Goal: Complete application form

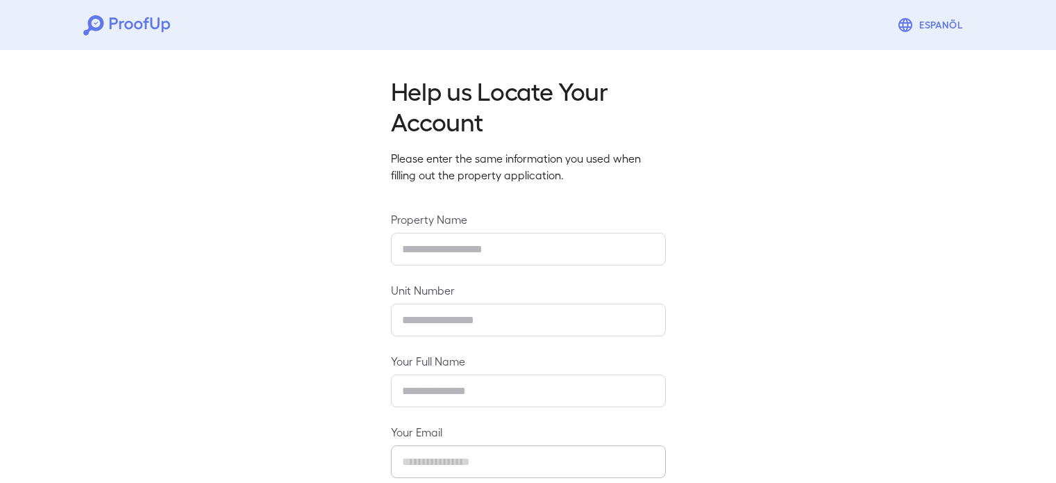
type input "**********"
type input "****"
type input "**********"
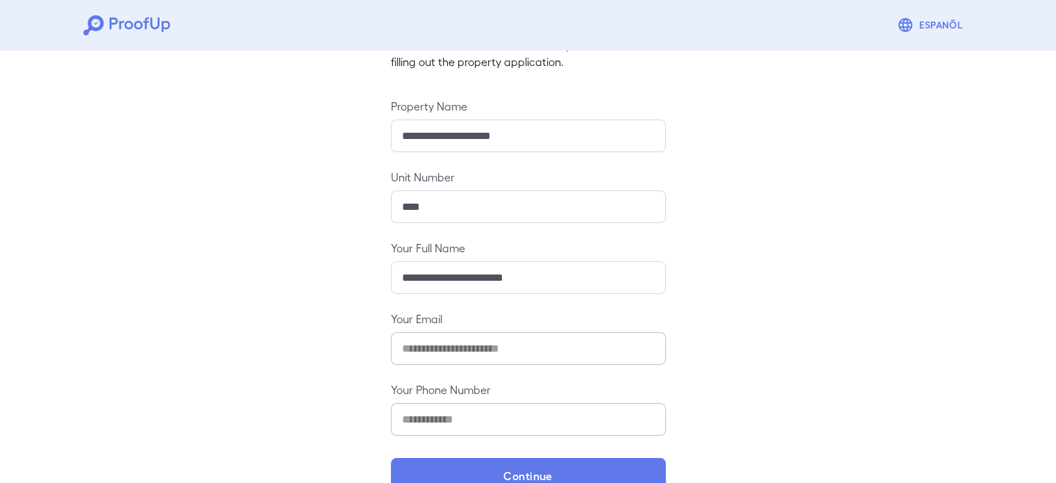
scroll to position [146, 0]
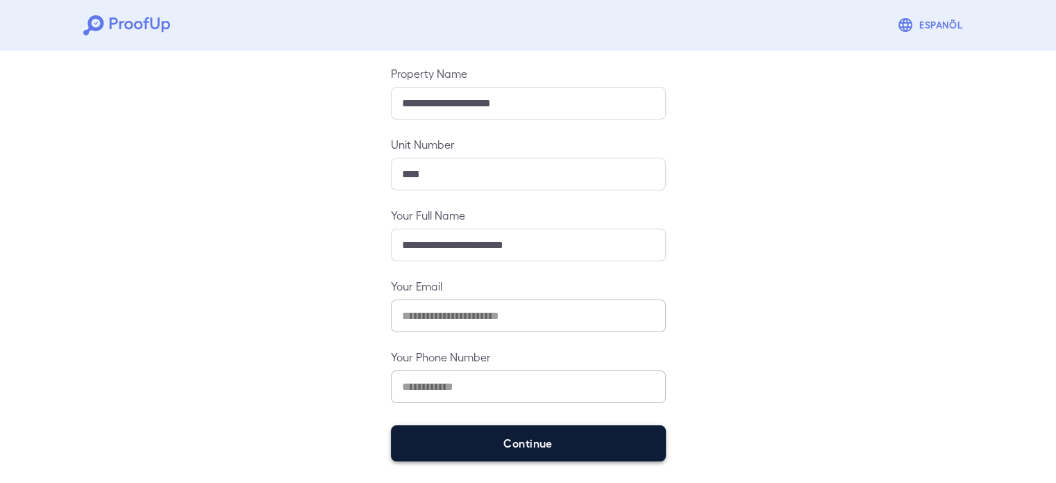
click at [497, 442] on button "Continue" at bounding box center [528, 443] width 275 height 36
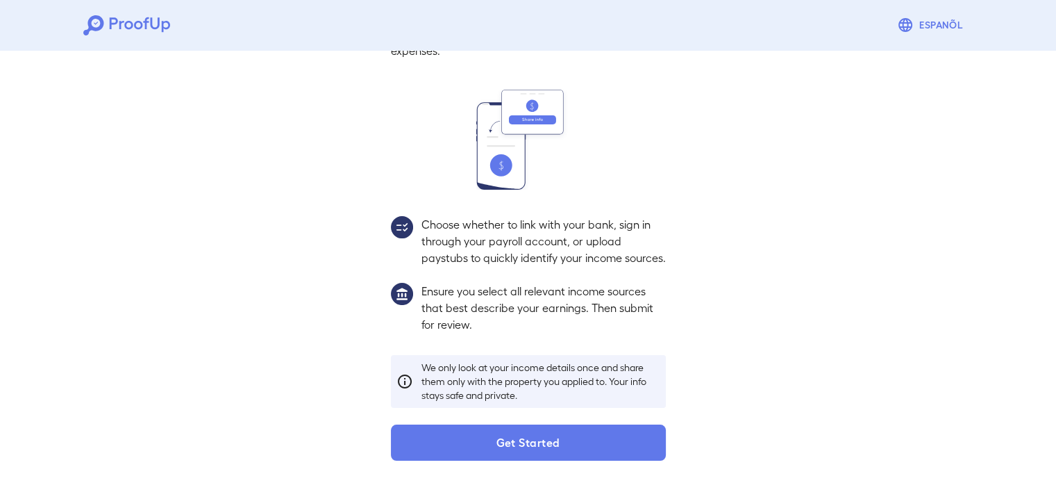
scroll to position [126, 0]
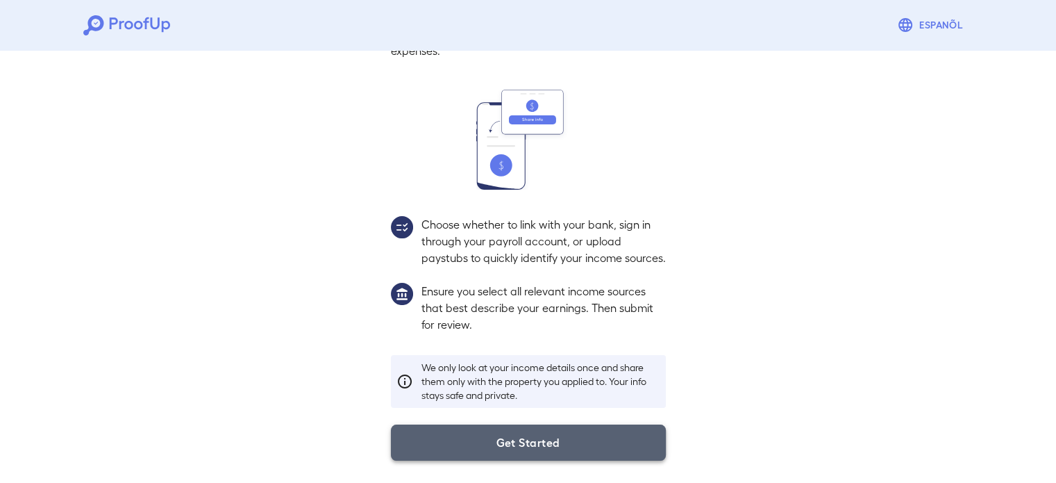
click at [483, 455] on button "Get Started" at bounding box center [528, 442] width 275 height 36
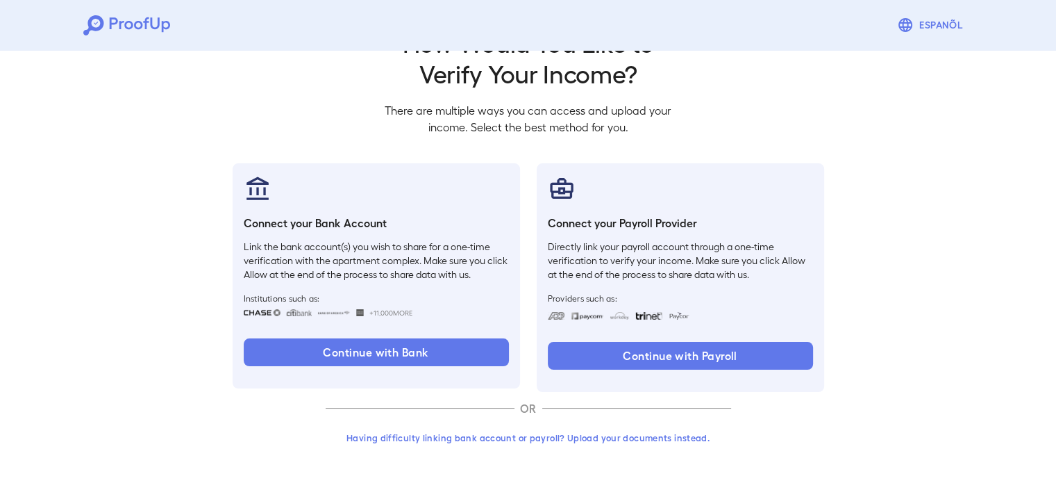
scroll to position [47, 0]
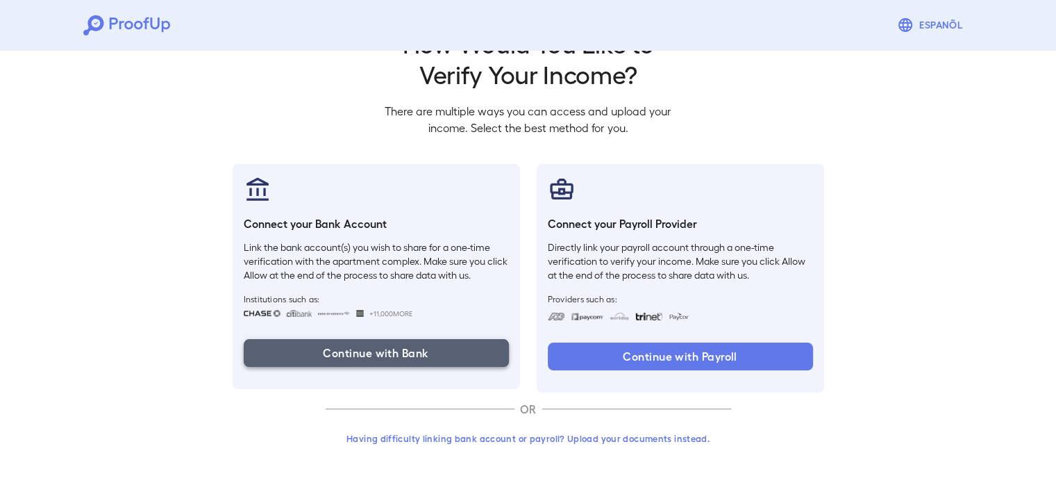
click at [389, 347] on button "Continue with Bank" at bounding box center [376, 353] width 265 height 28
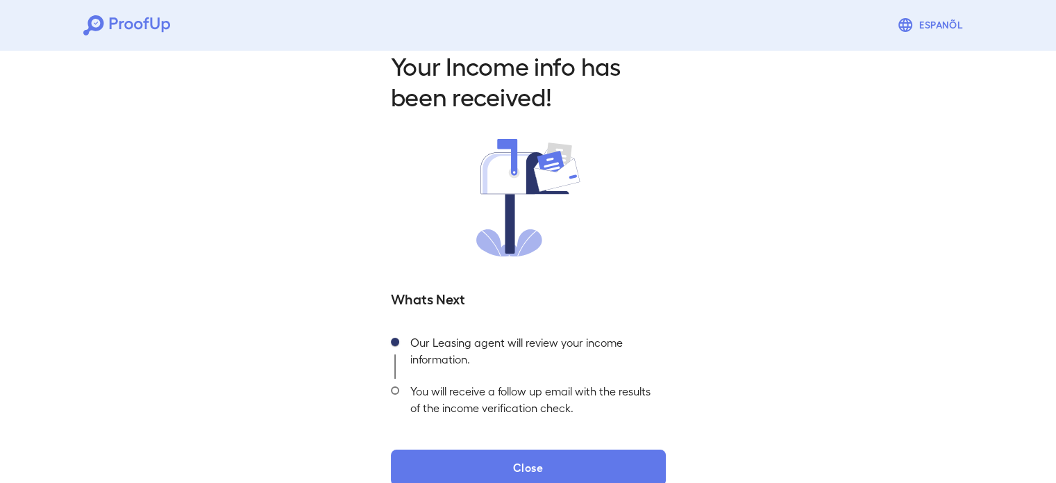
scroll to position [49, 0]
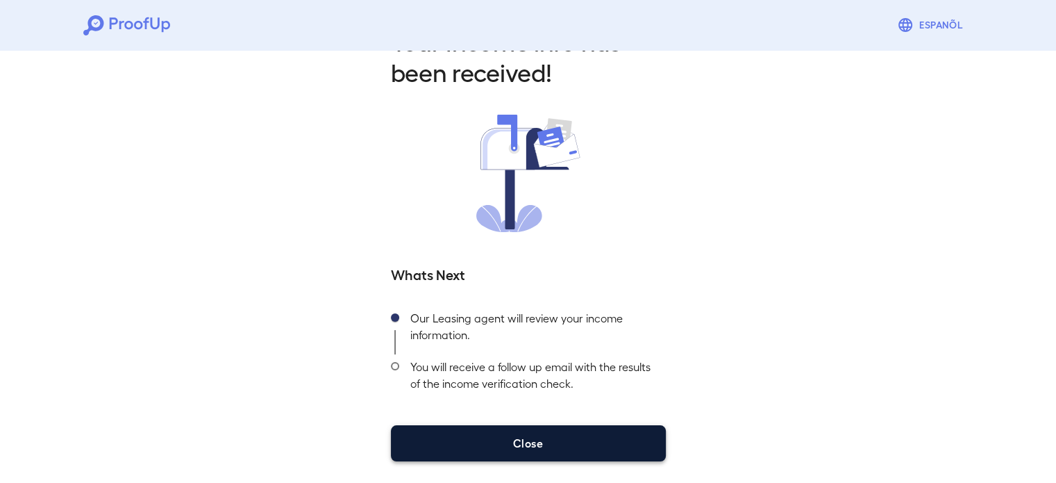
click at [522, 433] on button "Close" at bounding box center [528, 443] width 275 height 36
click at [492, 444] on button "Close" at bounding box center [528, 443] width 275 height 36
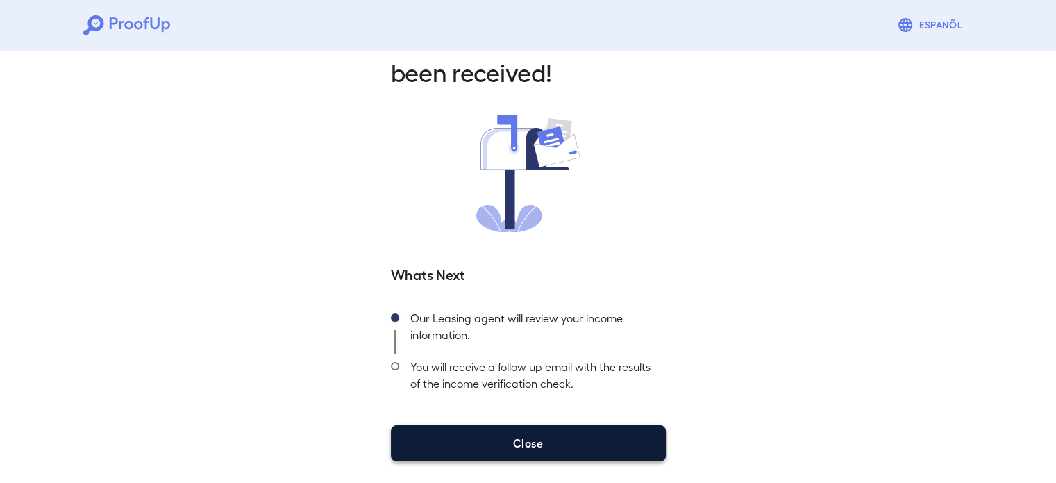
click at [492, 444] on button "Close" at bounding box center [528, 443] width 275 height 36
click at [501, 449] on button "Close" at bounding box center [528, 443] width 275 height 36
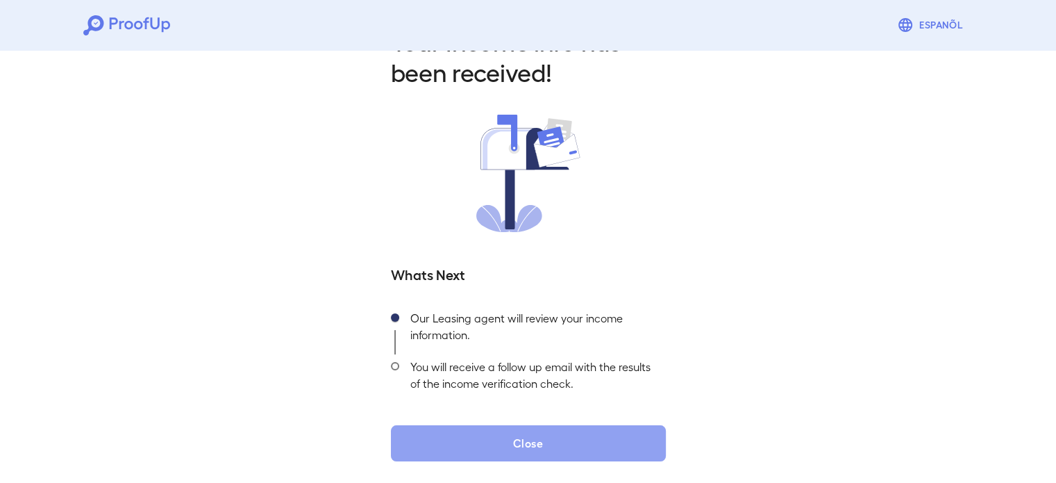
drag, startPoint x: 501, startPoint y: 449, endPoint x: 31, endPoint y: 1, distance: 648.4
click at [436, 388] on div "Your Income info has been received! Whats Next Our Leasing agent will review yo…" at bounding box center [528, 243] width 308 height 435
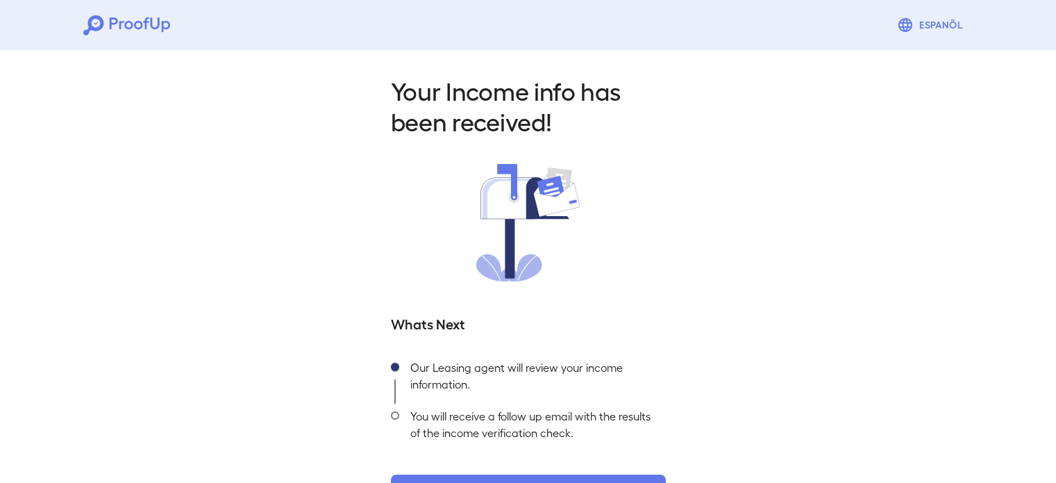
scroll to position [49, 0]
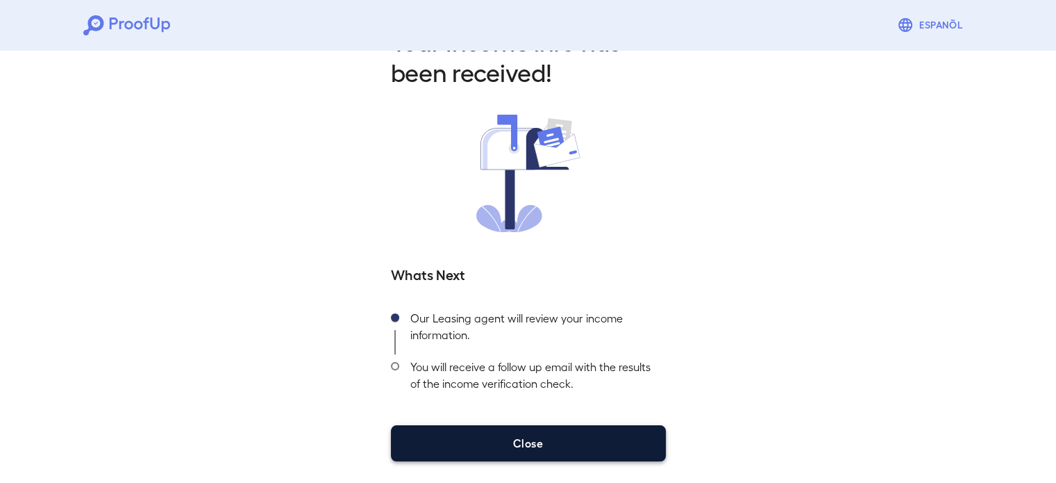
click at [516, 447] on button "Close" at bounding box center [528, 443] width 275 height 36
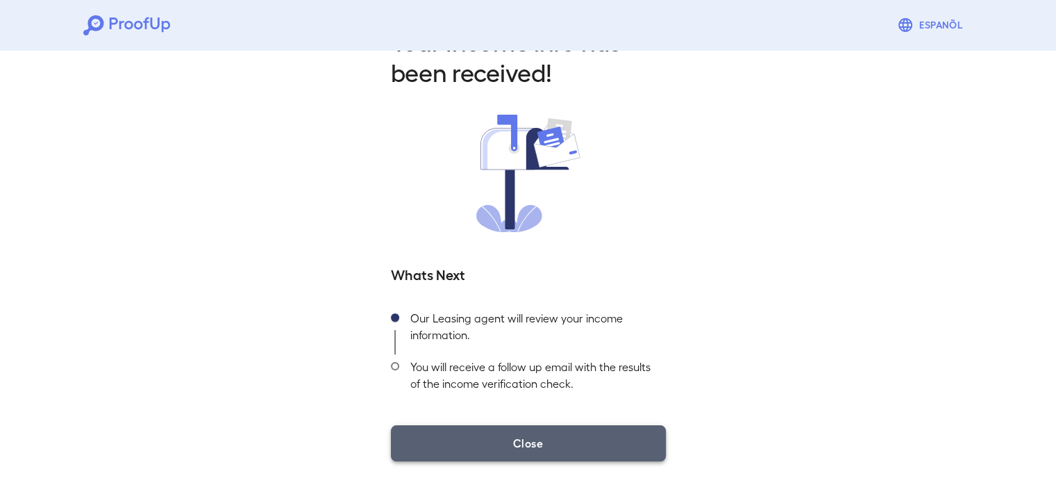
click at [516, 447] on button "Close" at bounding box center [528, 443] width 275 height 36
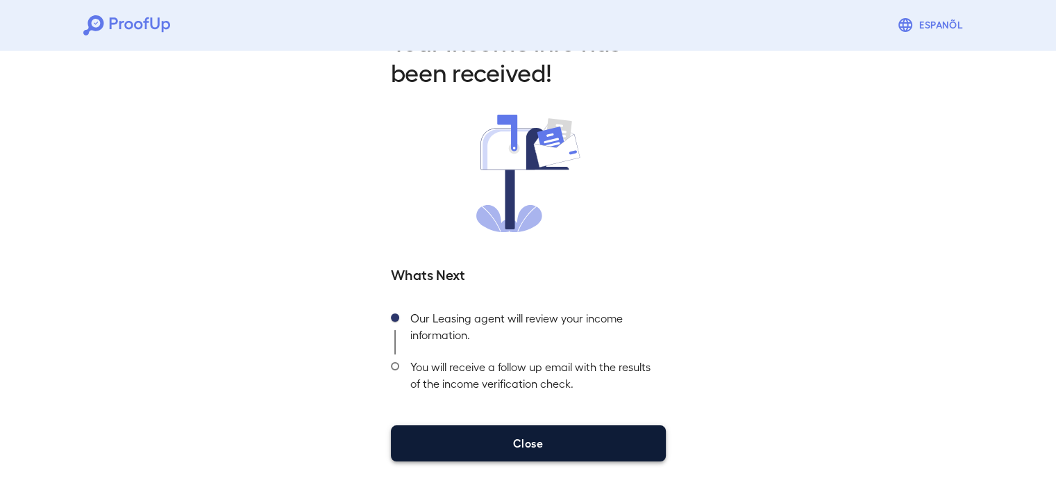
click at [516, 447] on button "Close" at bounding box center [528, 443] width 275 height 36
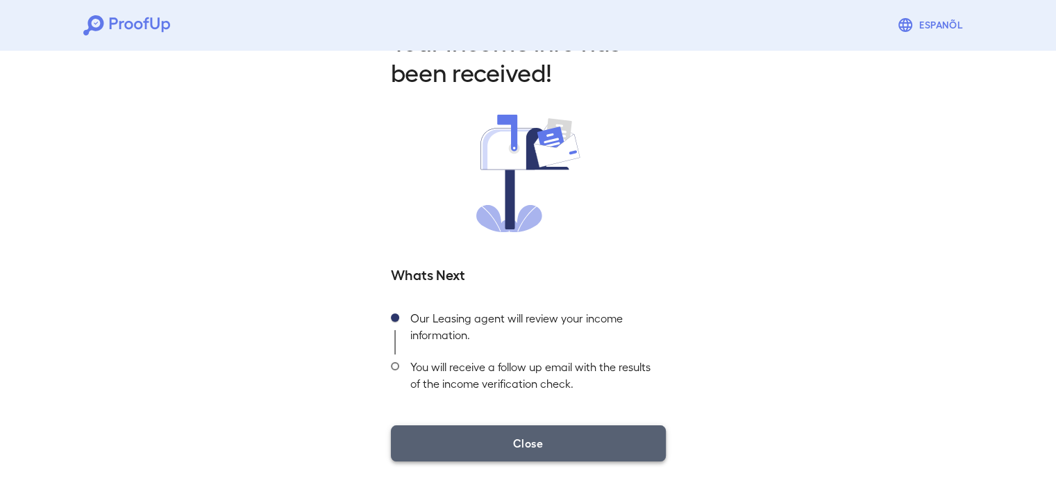
click at [516, 447] on button "Close" at bounding box center [528, 443] width 275 height 36
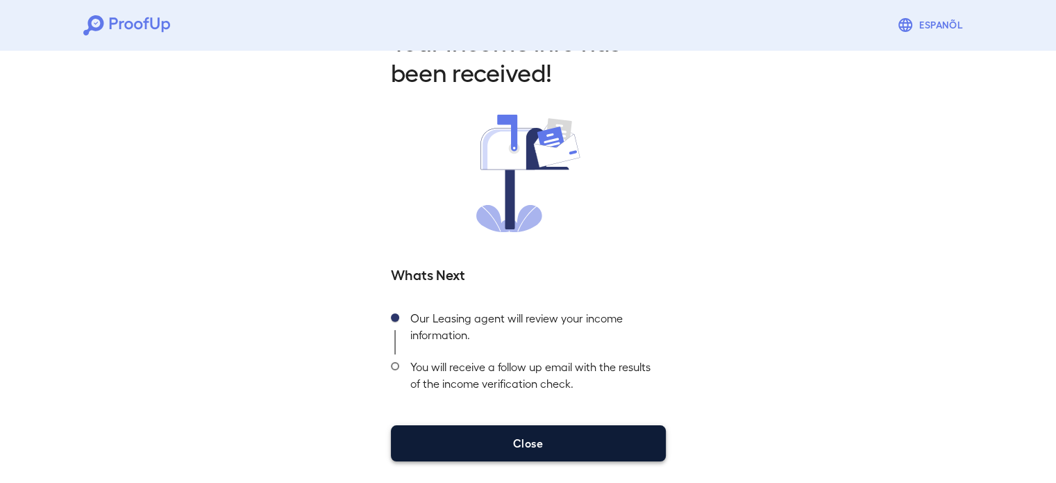
click at [516, 447] on button "Close" at bounding box center [528, 443] width 275 height 36
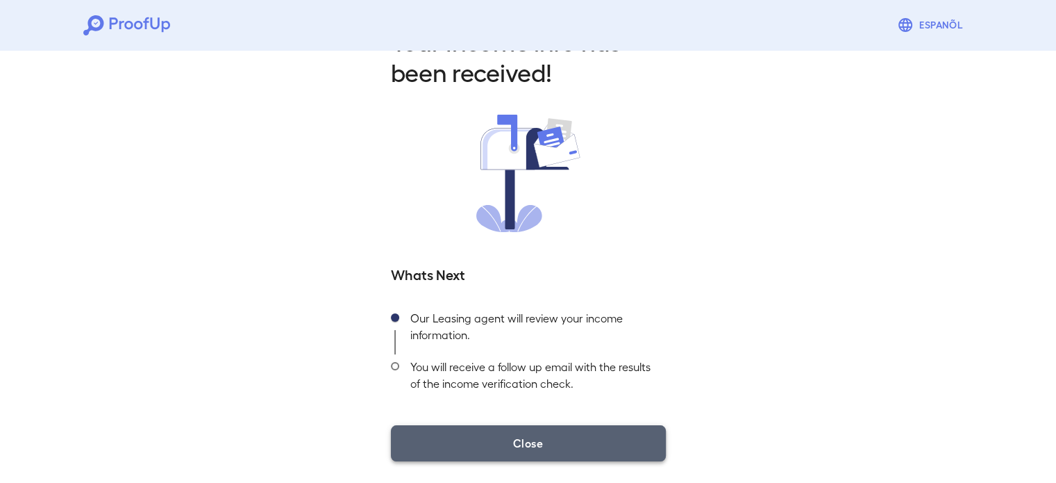
click at [516, 447] on button "Close" at bounding box center [528, 443] width 275 height 36
click at [501, 444] on button "Close" at bounding box center [528, 443] width 275 height 36
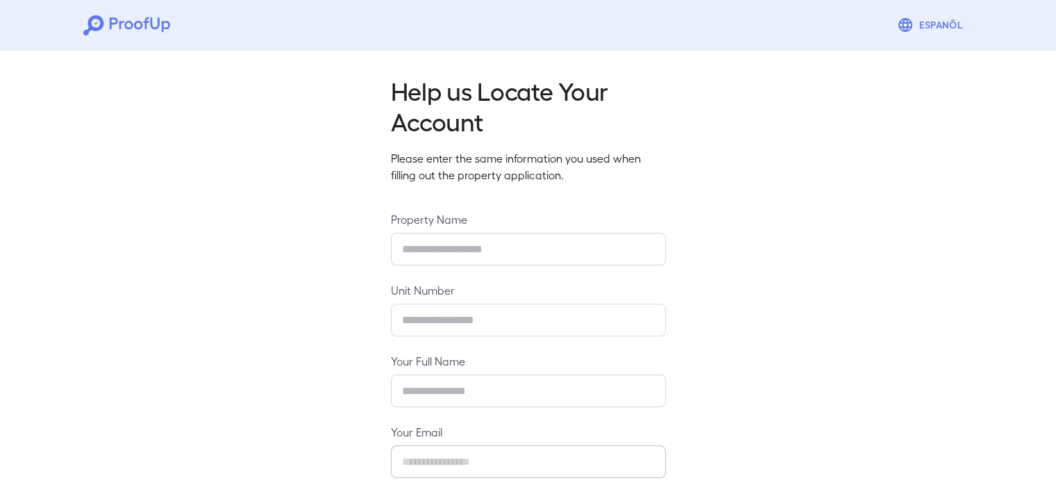
type input "**********"
type input "****"
type input "**********"
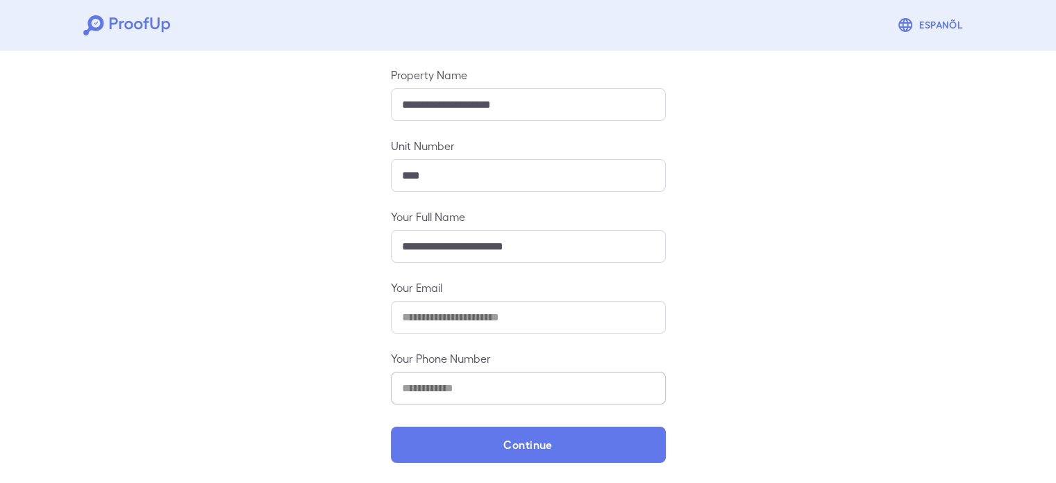
scroll to position [146, 0]
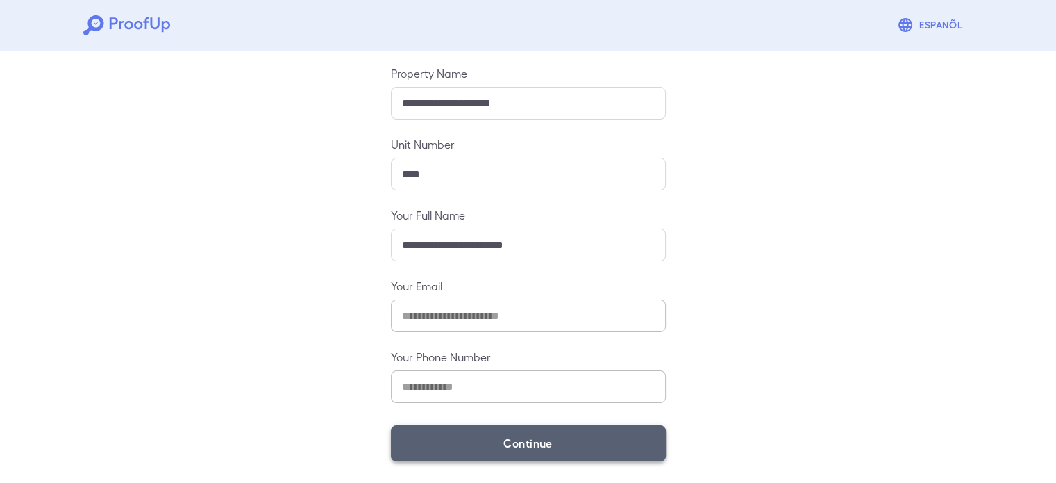
click at [501, 445] on button "Continue" at bounding box center [528, 443] width 275 height 36
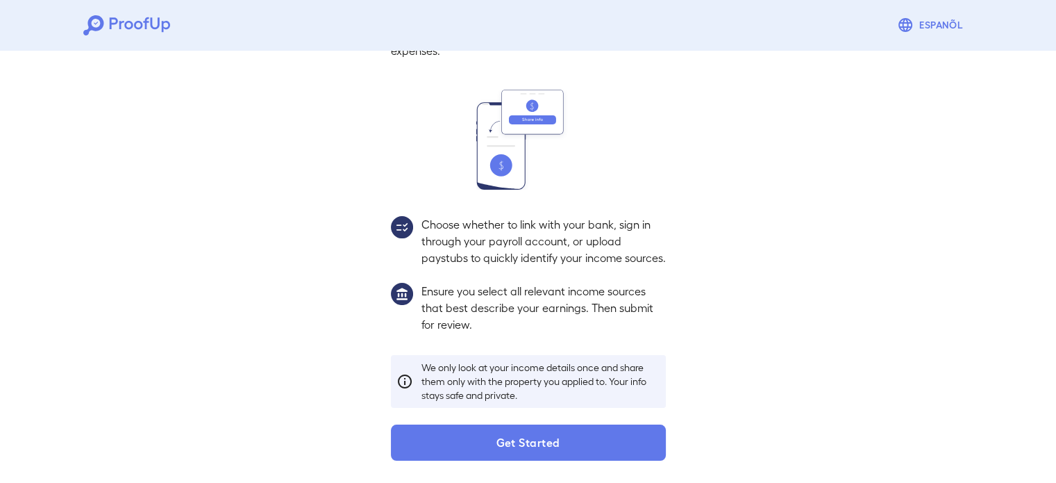
scroll to position [126, 0]
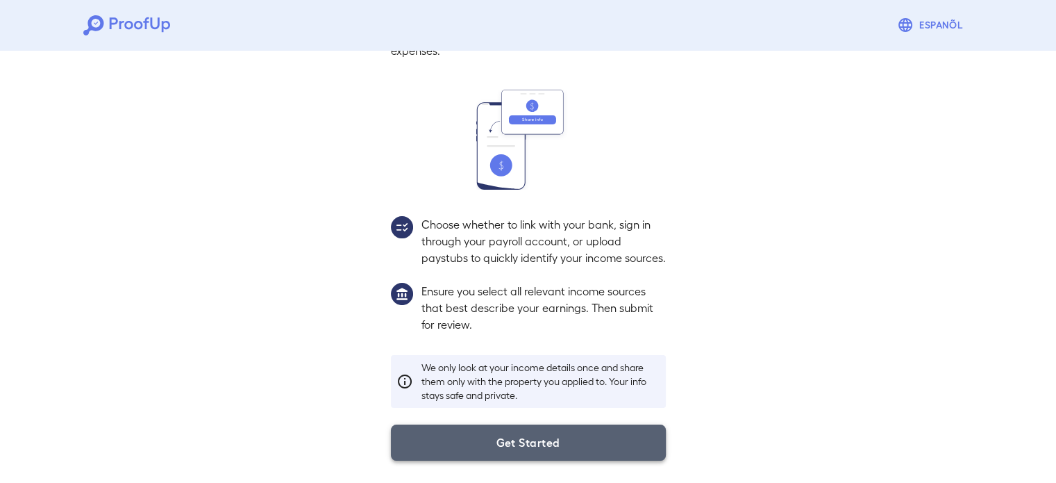
click at [539, 449] on button "Get Started" at bounding box center [528, 442] width 275 height 36
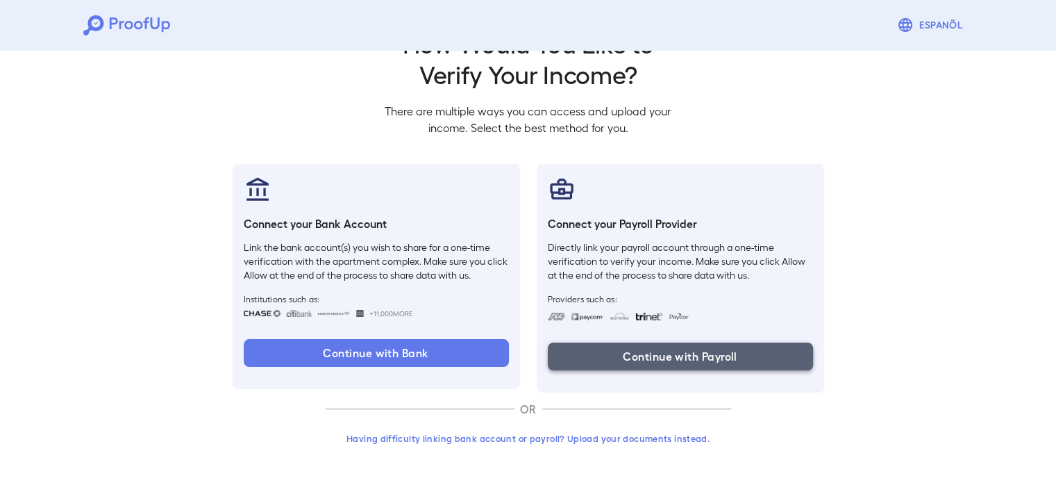
click at [612, 351] on button "Continue with Payroll" at bounding box center [680, 356] width 265 height 28
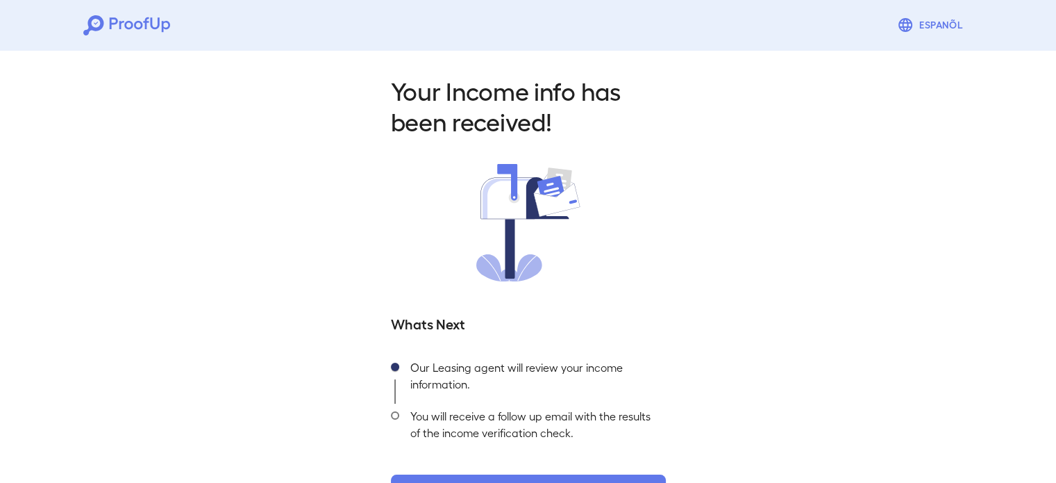
scroll to position [49, 0]
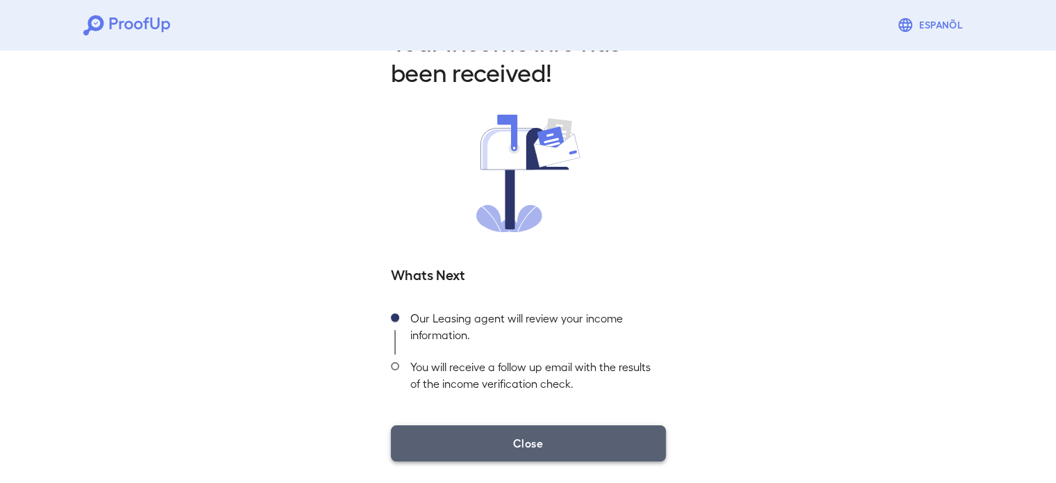
click at [564, 451] on button "Close" at bounding box center [528, 443] width 275 height 36
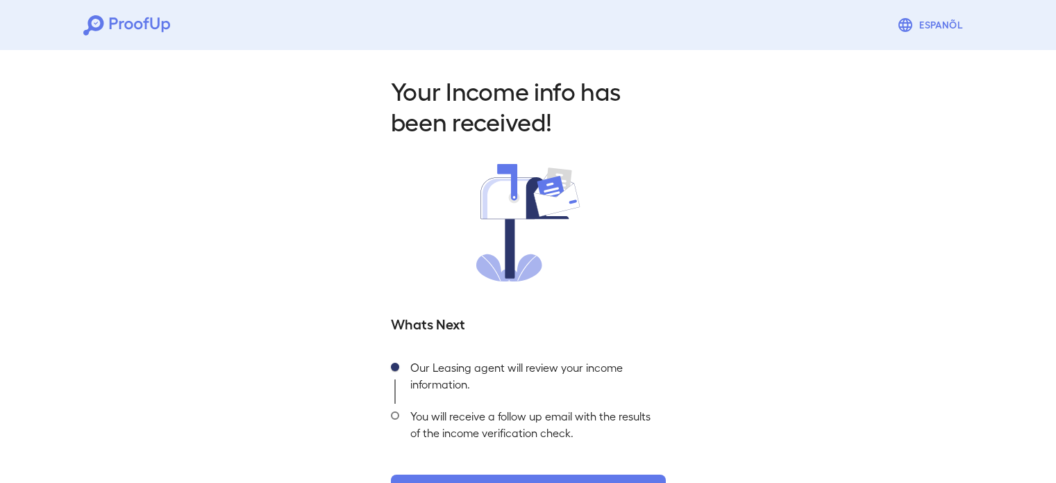
scroll to position [49, 0]
